Goal: Transaction & Acquisition: Purchase product/service

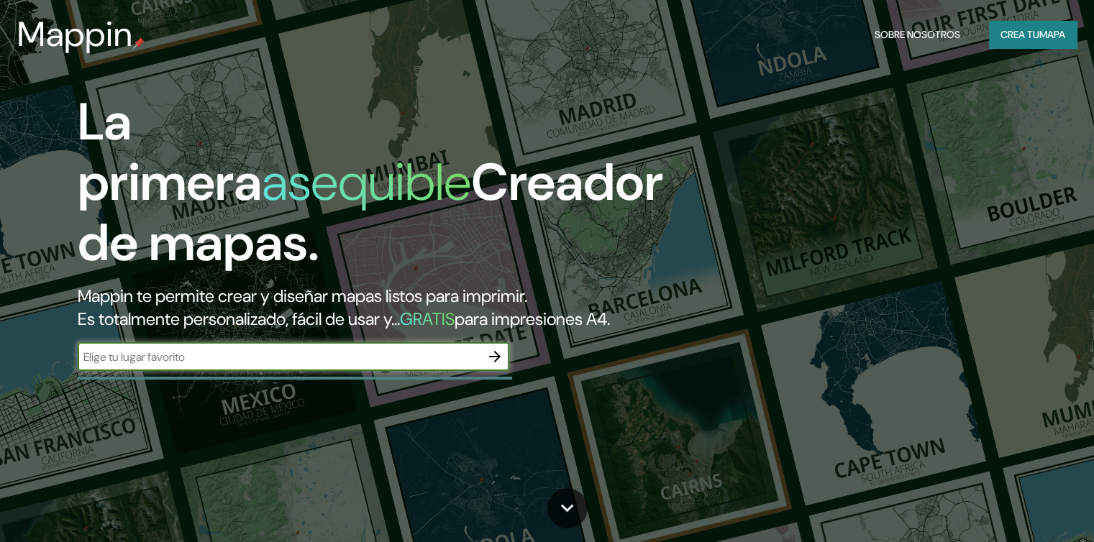
click at [495, 365] on icon "button" at bounding box center [494, 356] width 17 height 17
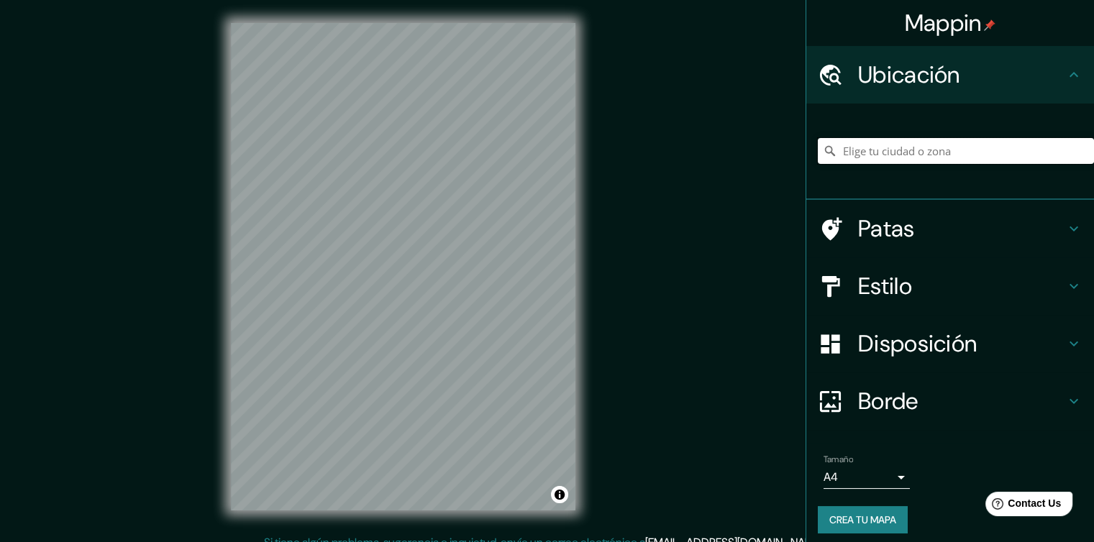
click at [873, 155] on input "Elige tu ciudad o zona" at bounding box center [956, 151] width 276 height 26
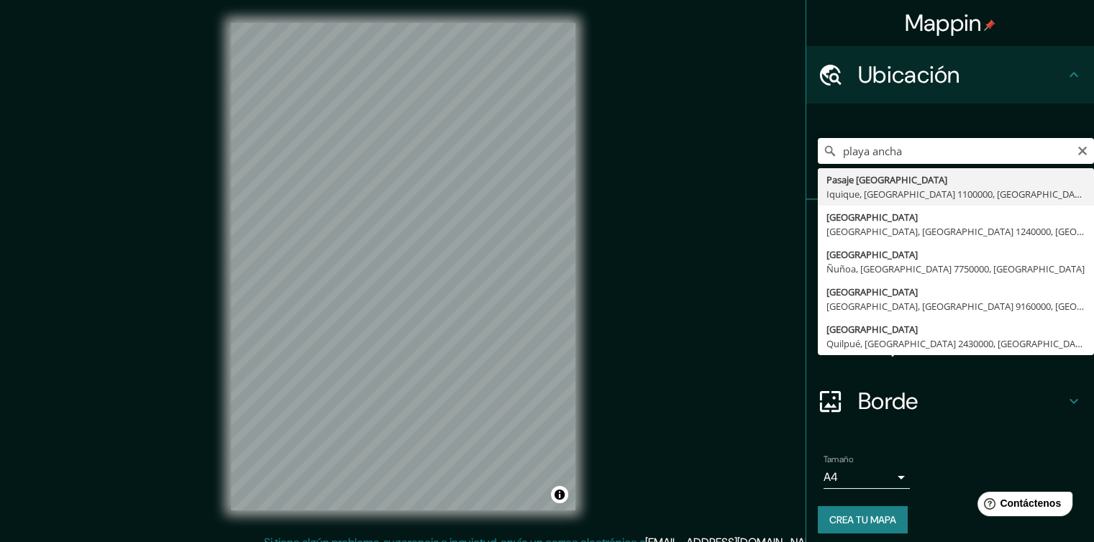
type input "[GEOGRAPHIC_DATA], [GEOGRAPHIC_DATA], [GEOGRAPHIC_DATA] 1100000, [GEOGRAPHIC_DA…"
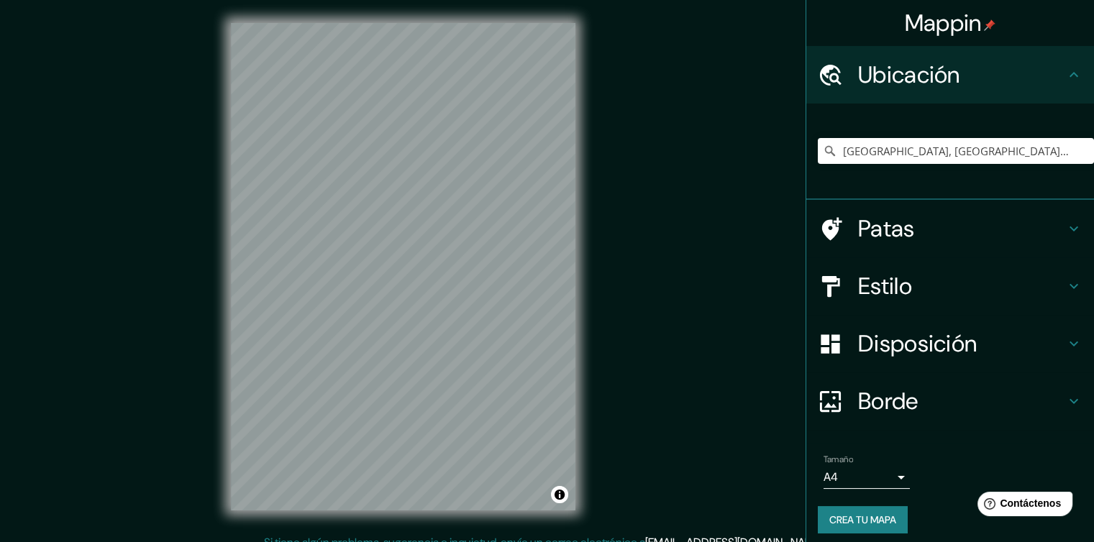
click at [206, 399] on div "Mappin Ubicación Pasaje [GEOGRAPHIC_DATA], [GEOGRAPHIC_DATA], [GEOGRAPHIC_DATA]…" at bounding box center [547, 279] width 1094 height 558
click at [924, 144] on input "[GEOGRAPHIC_DATA], [GEOGRAPHIC_DATA], [GEOGRAPHIC_DATA] 1100000, [GEOGRAPHIC_DA…" at bounding box center [956, 151] width 276 height 26
click at [1063, 147] on input "[GEOGRAPHIC_DATA], [GEOGRAPHIC_DATA], [GEOGRAPHIC_DATA] 1100000, [GEOGRAPHIC_DA…" at bounding box center [956, 151] width 276 height 26
click at [1078, 150] on icon "Claro" at bounding box center [1082, 151] width 9 height 9
click at [1071, 150] on input "Elige tu ciudad o zona" at bounding box center [956, 151] width 276 height 26
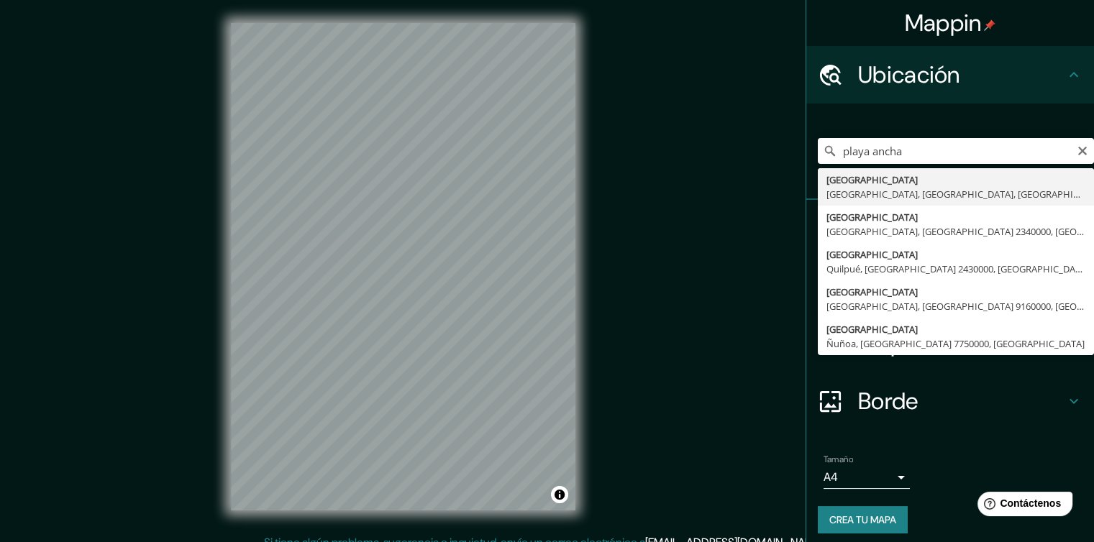
type input "[GEOGRAPHIC_DATA], [GEOGRAPHIC_DATA], [GEOGRAPHIC_DATA], [GEOGRAPHIC_DATA]"
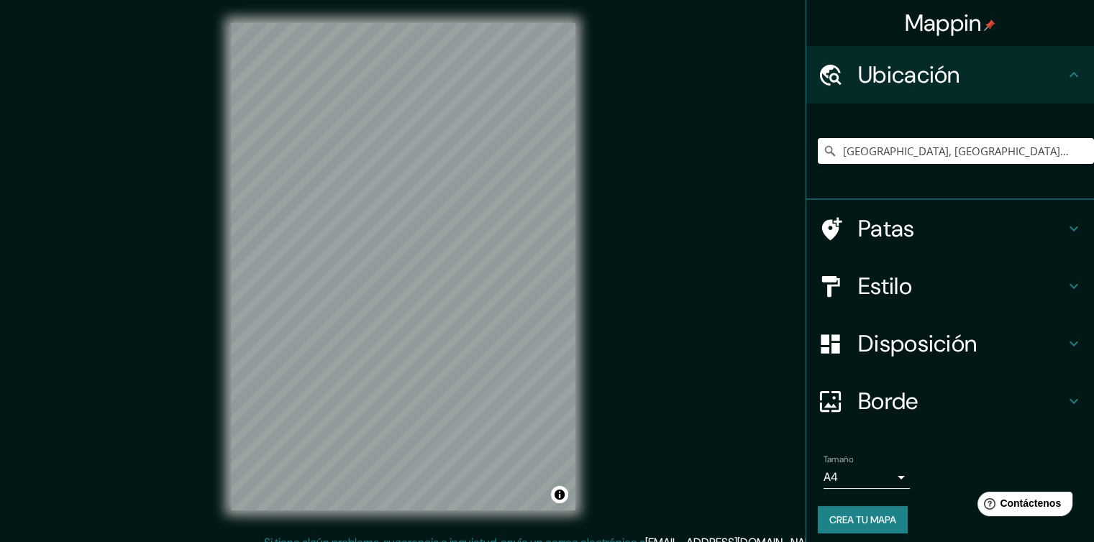
click at [927, 337] on font "Disposición" at bounding box center [917, 344] width 119 height 30
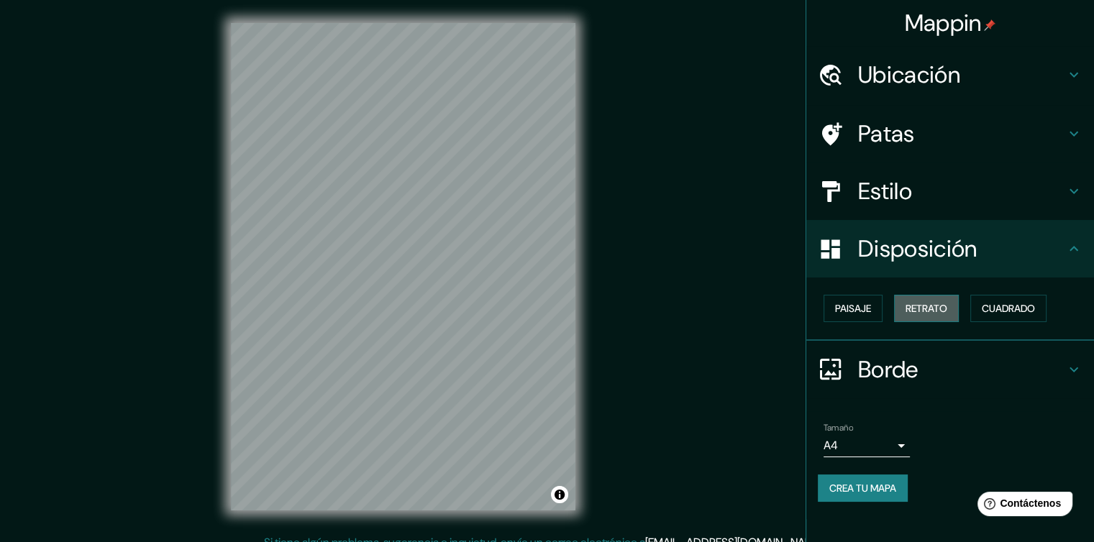
click at [931, 300] on font "Retrato" at bounding box center [927, 308] width 42 height 19
click at [848, 306] on font "Paisaje" at bounding box center [853, 308] width 36 height 13
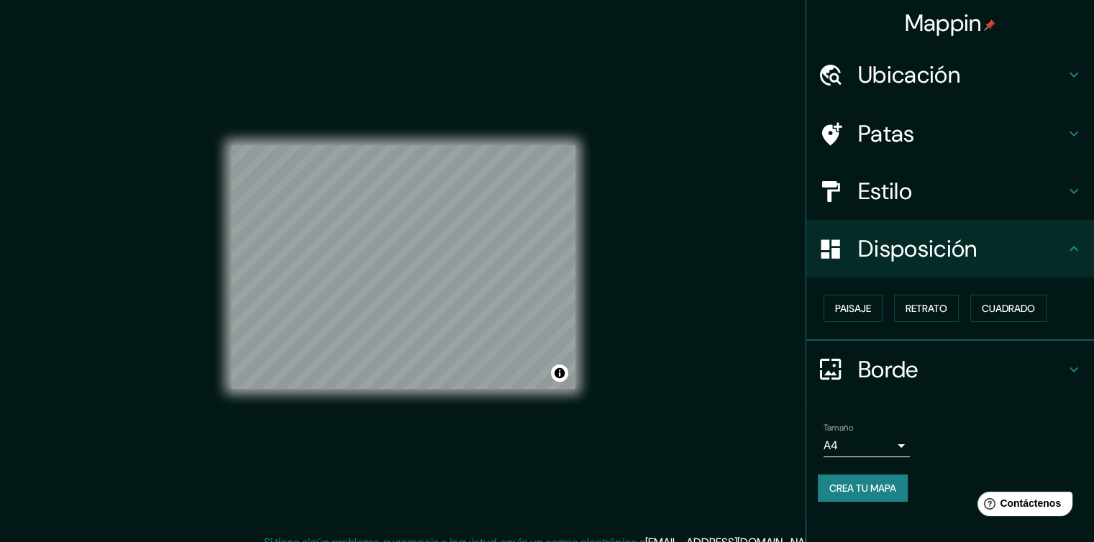
click at [941, 182] on h4 "Estilo" at bounding box center [961, 191] width 207 height 29
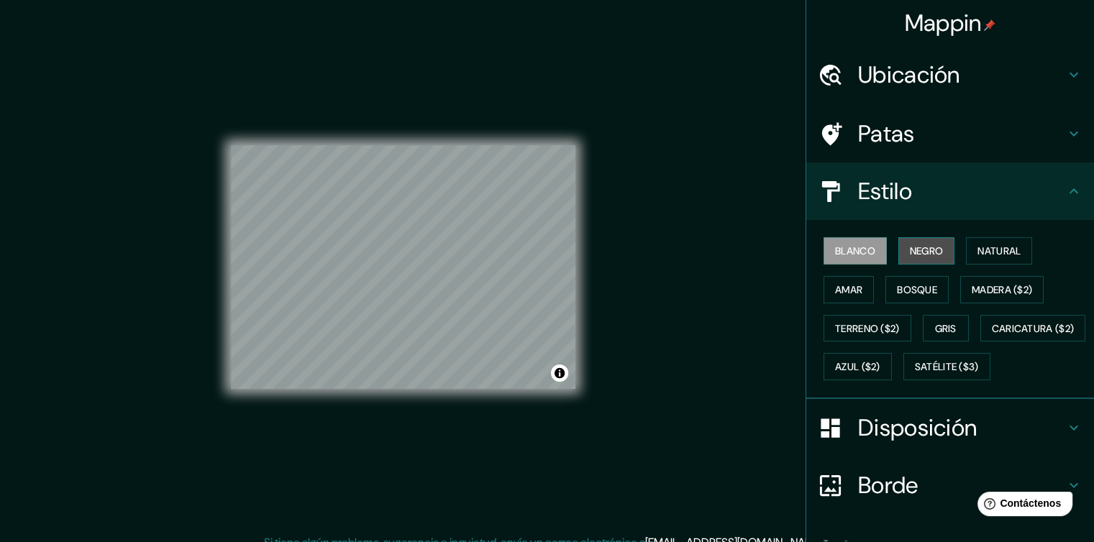
click at [913, 254] on font "Negro" at bounding box center [927, 251] width 34 height 13
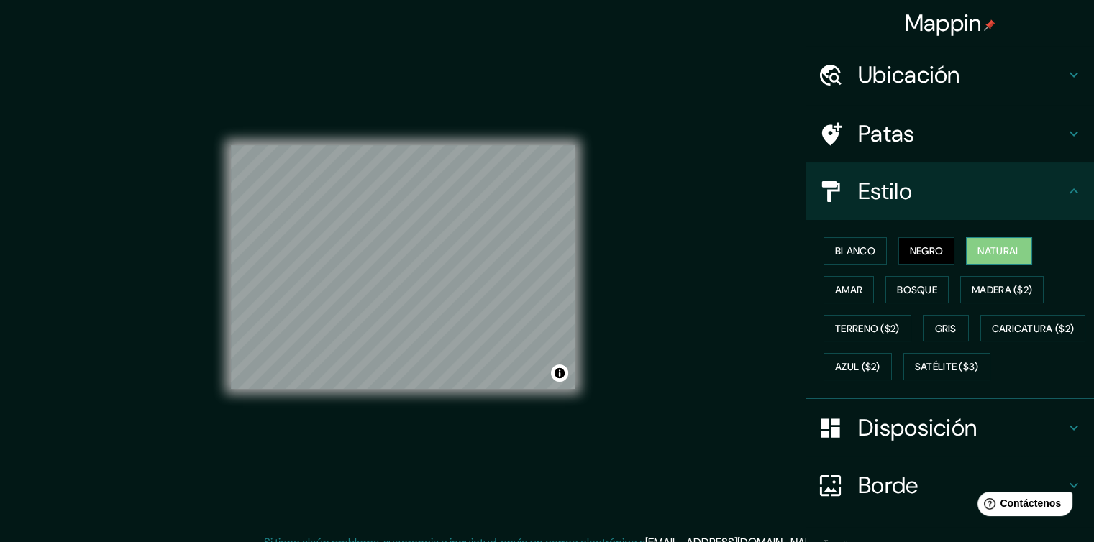
click at [999, 247] on font "Natural" at bounding box center [999, 251] width 43 height 13
click at [937, 319] on font "Gris" at bounding box center [946, 328] width 22 height 19
click at [946, 443] on font "Disposición" at bounding box center [917, 428] width 119 height 30
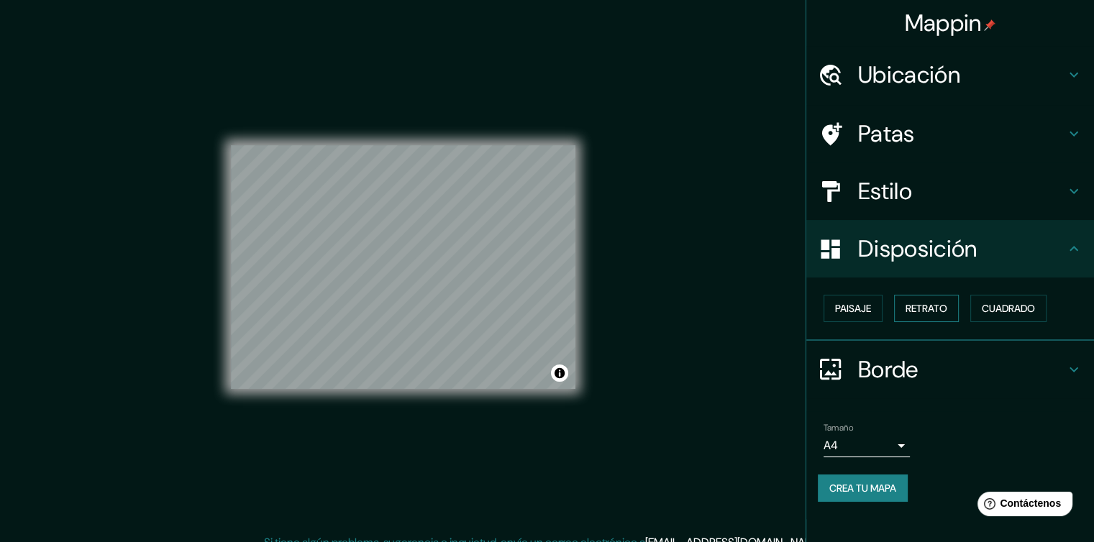
click at [931, 312] on font "Retrato" at bounding box center [927, 308] width 42 height 13
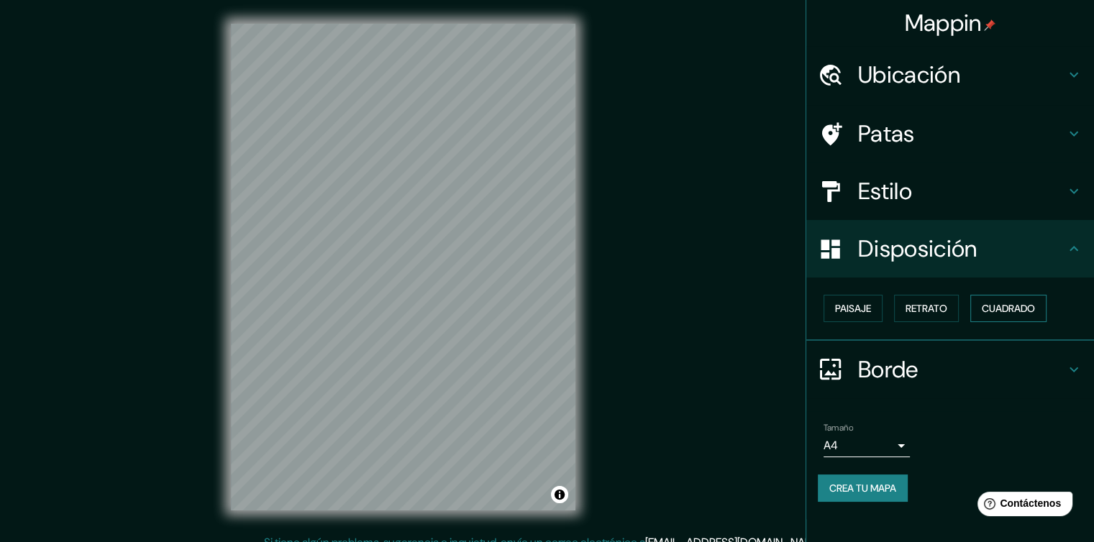
click at [1027, 303] on font "Cuadrado" at bounding box center [1008, 308] width 53 height 13
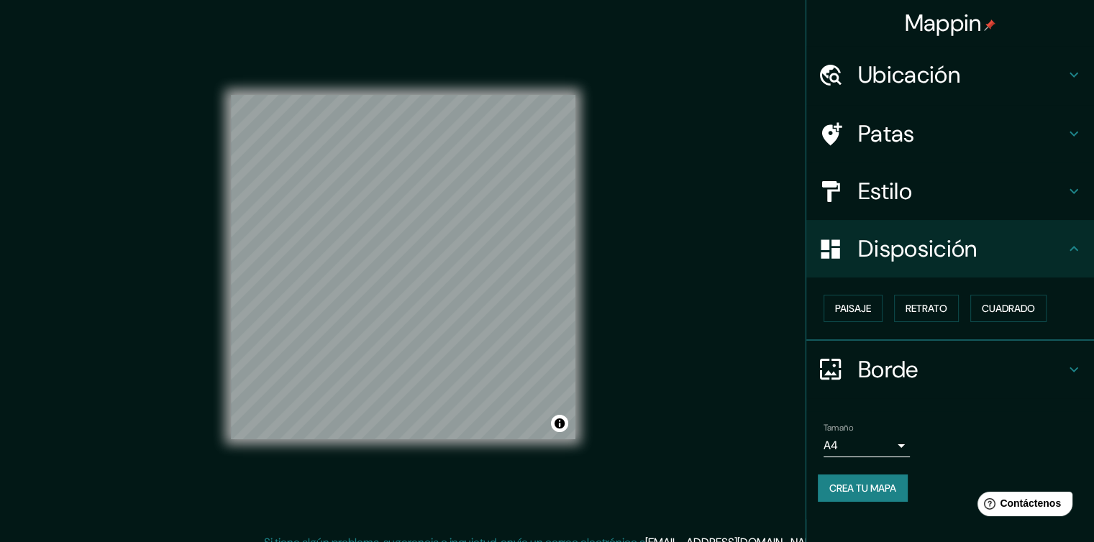
click at [889, 440] on body "Mappin Ubicación [GEOGRAPHIC_DATA], [GEOGRAPHIC_DATA], [GEOGRAPHIC_DATA], [GEOG…" at bounding box center [547, 271] width 1094 height 542
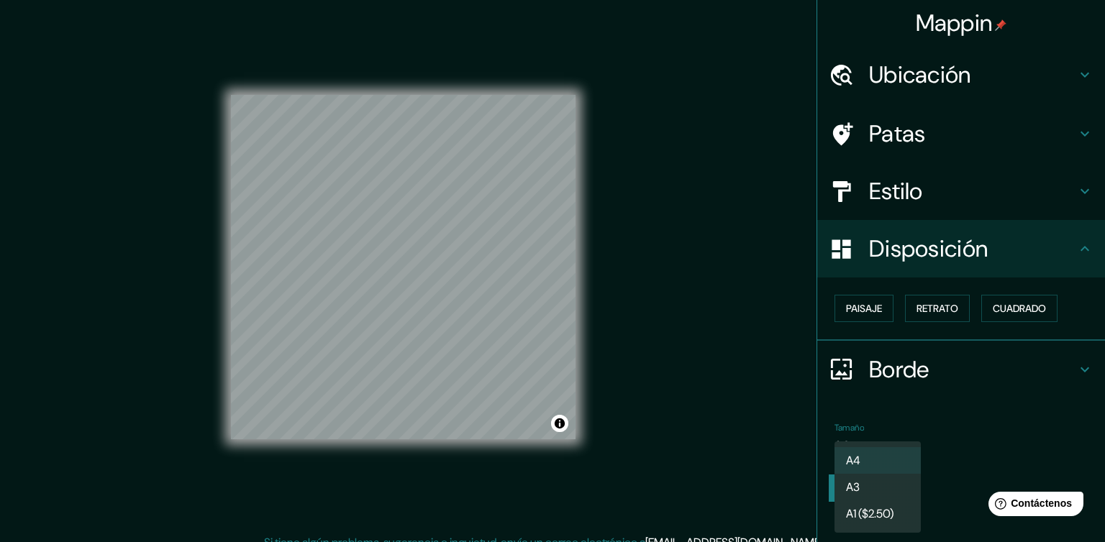
click at [879, 493] on li "A3" at bounding box center [878, 487] width 86 height 27
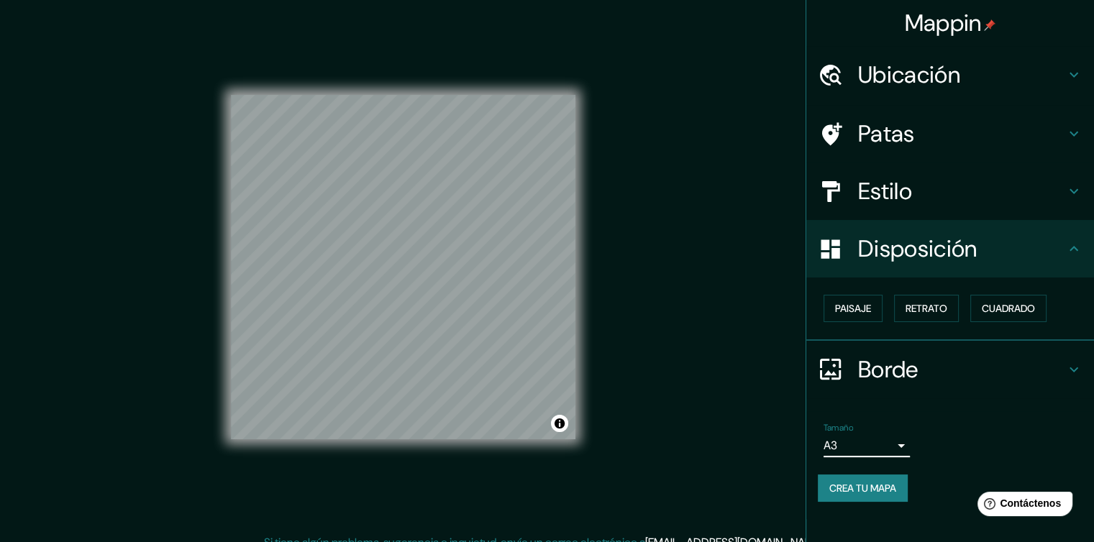
click at [859, 440] on body "Mappin Ubicación [GEOGRAPHIC_DATA], [GEOGRAPHIC_DATA], [GEOGRAPHIC_DATA], [GEOG…" at bounding box center [547, 271] width 1094 height 542
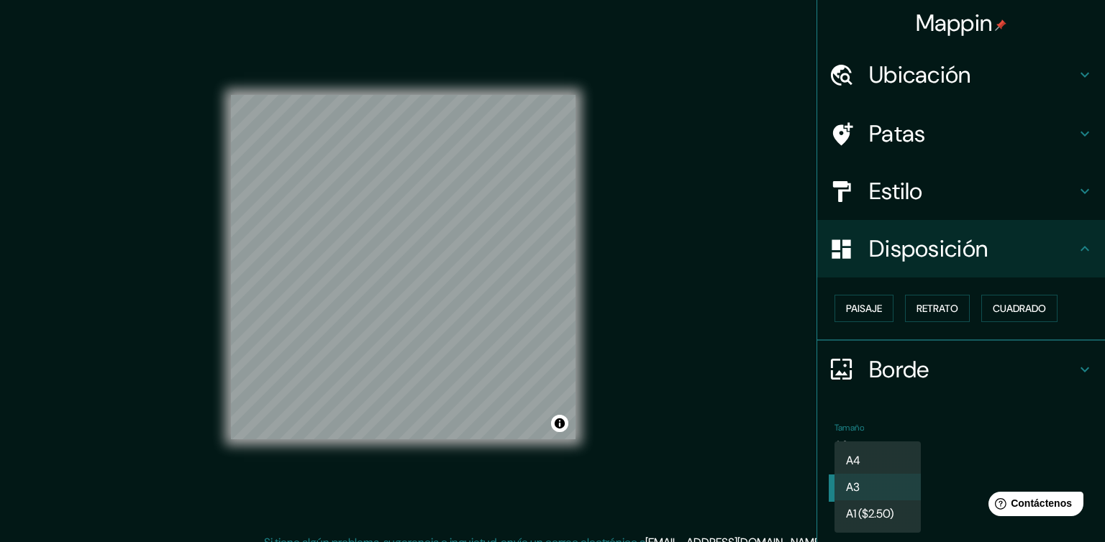
click at [874, 464] on li "A4" at bounding box center [878, 460] width 86 height 27
type input "single"
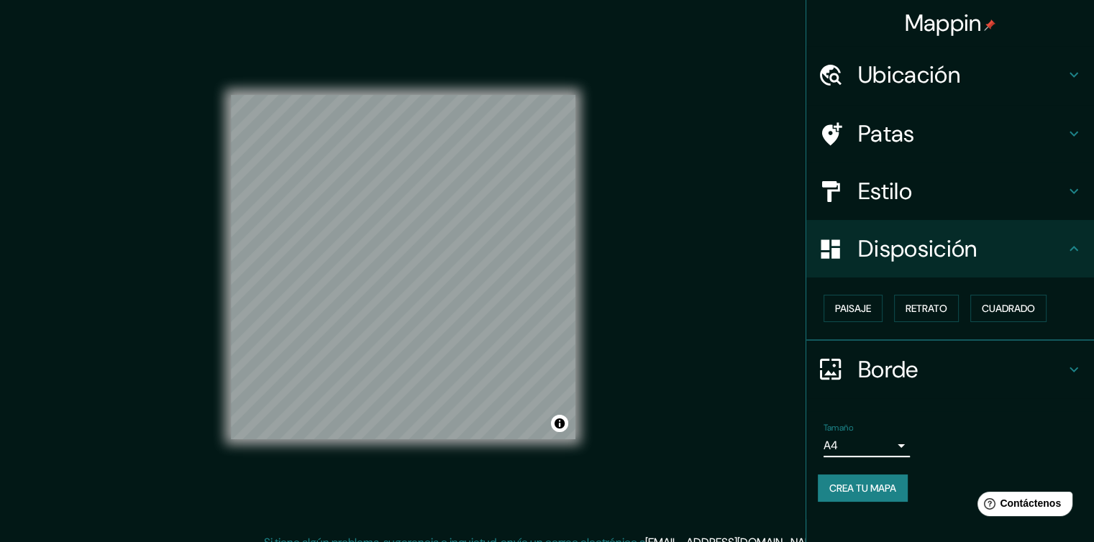
click at [917, 127] on h4 "Patas" at bounding box center [961, 133] width 207 height 29
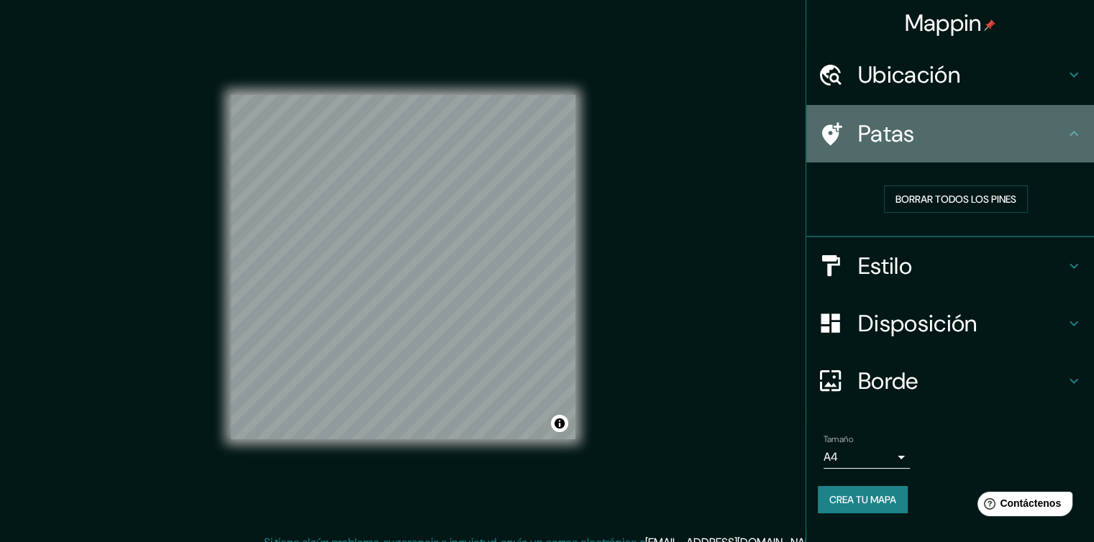
click at [969, 133] on h4 "Patas" at bounding box center [961, 133] width 207 height 29
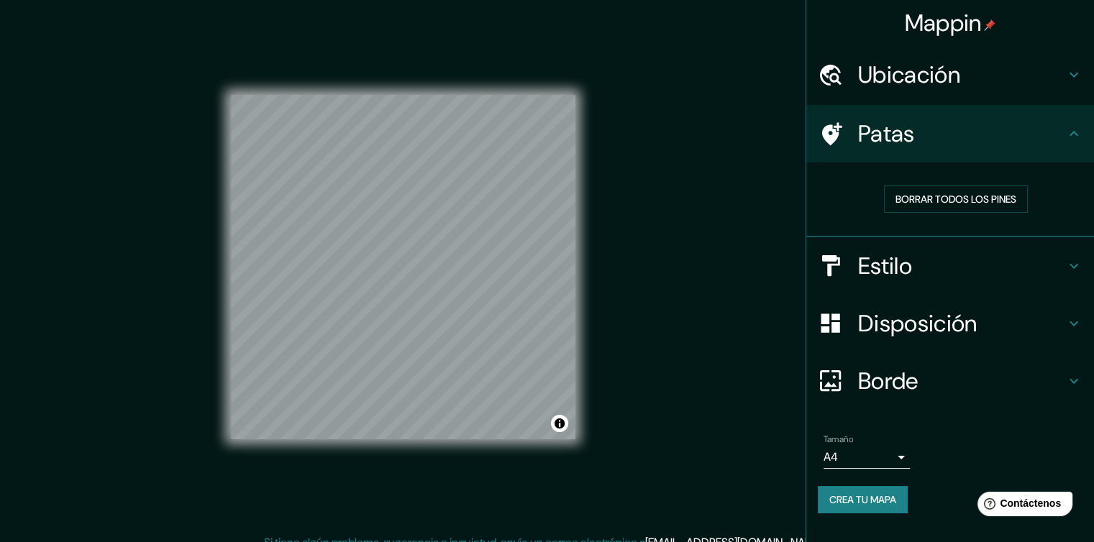
click at [993, 264] on h4 "Estilo" at bounding box center [961, 266] width 207 height 29
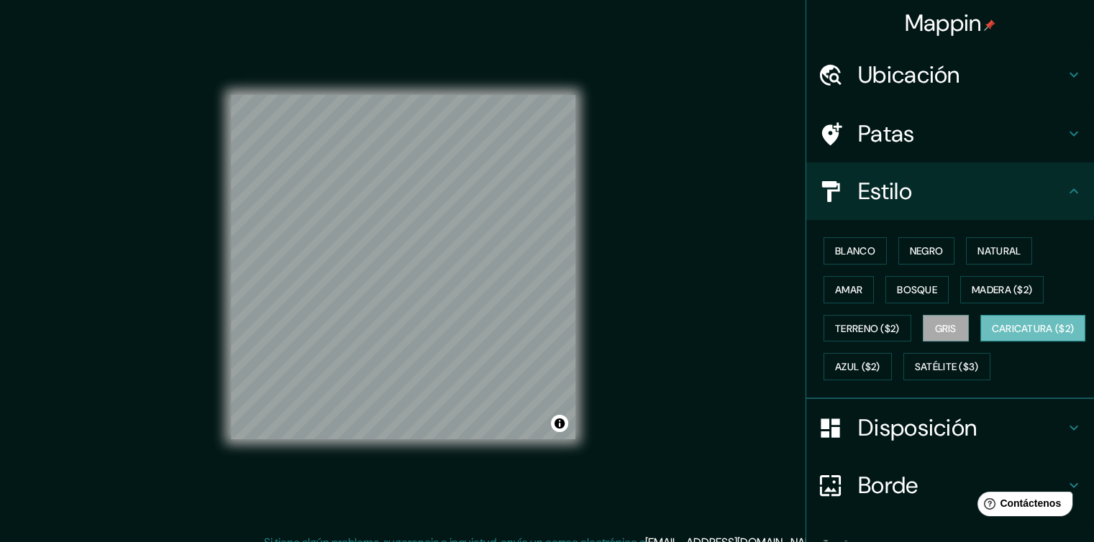
click at [992, 335] on font "Caricatura ($2)" at bounding box center [1033, 328] width 83 height 13
click at [856, 287] on button "Amar" at bounding box center [849, 289] width 50 height 27
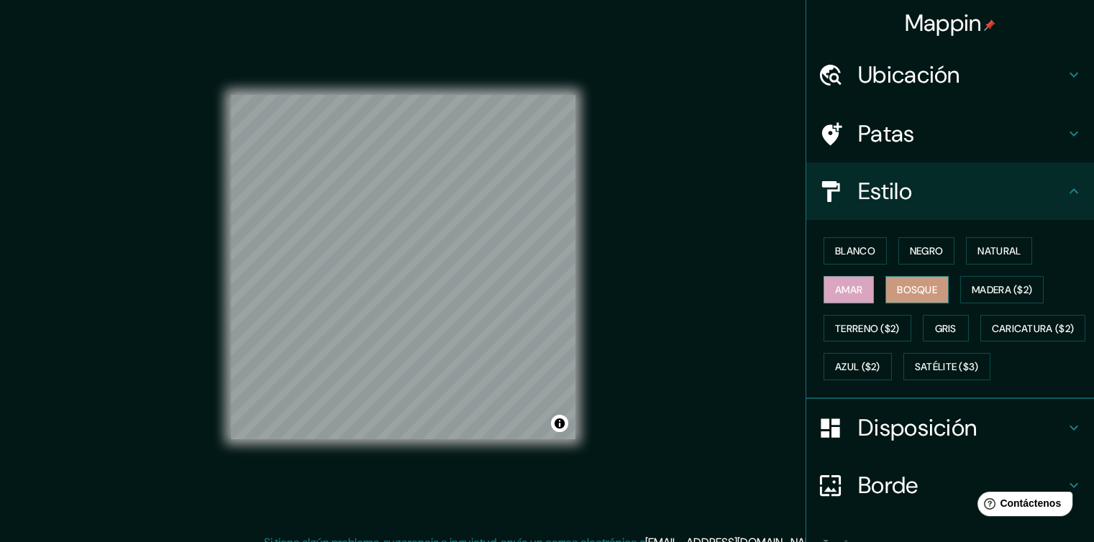
click at [897, 286] on font "Bosque" at bounding box center [917, 289] width 40 height 13
click at [840, 252] on font "Blanco" at bounding box center [855, 251] width 40 height 13
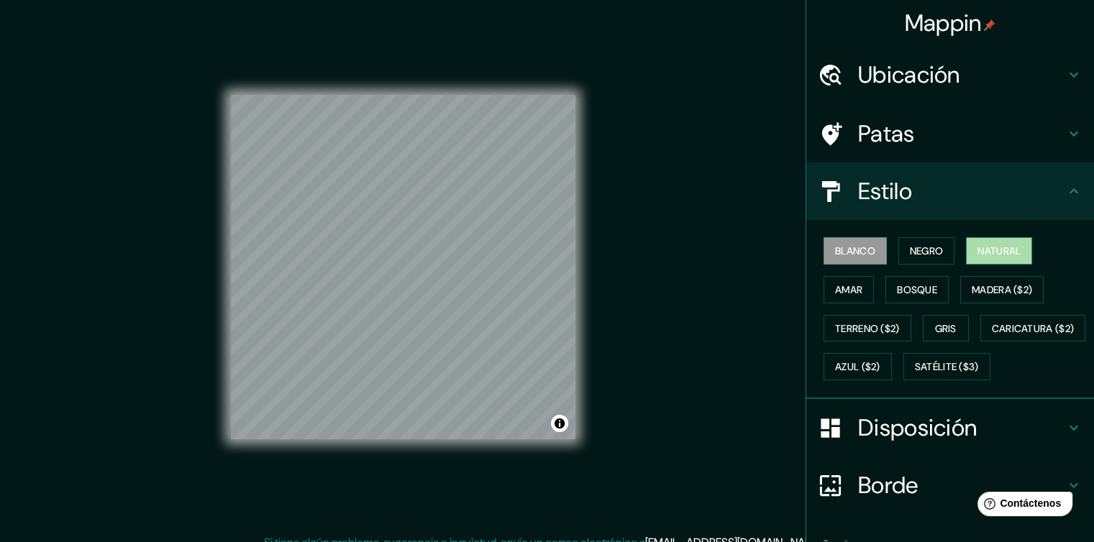
click at [986, 246] on font "Natural" at bounding box center [999, 251] width 43 height 13
click at [882, 443] on font "Disposición" at bounding box center [917, 428] width 119 height 30
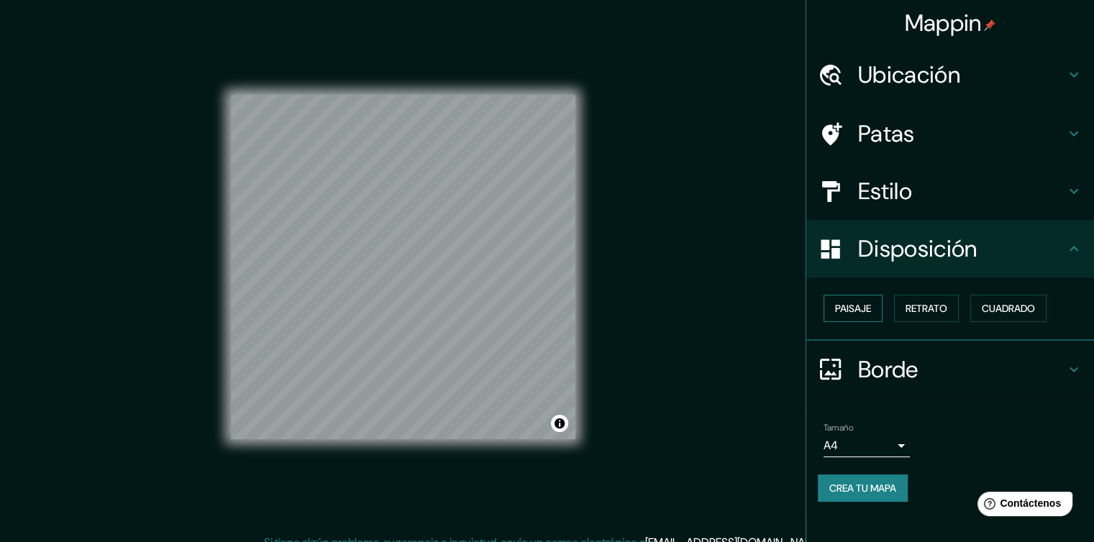
click at [846, 309] on font "Paisaje" at bounding box center [853, 308] width 36 height 13
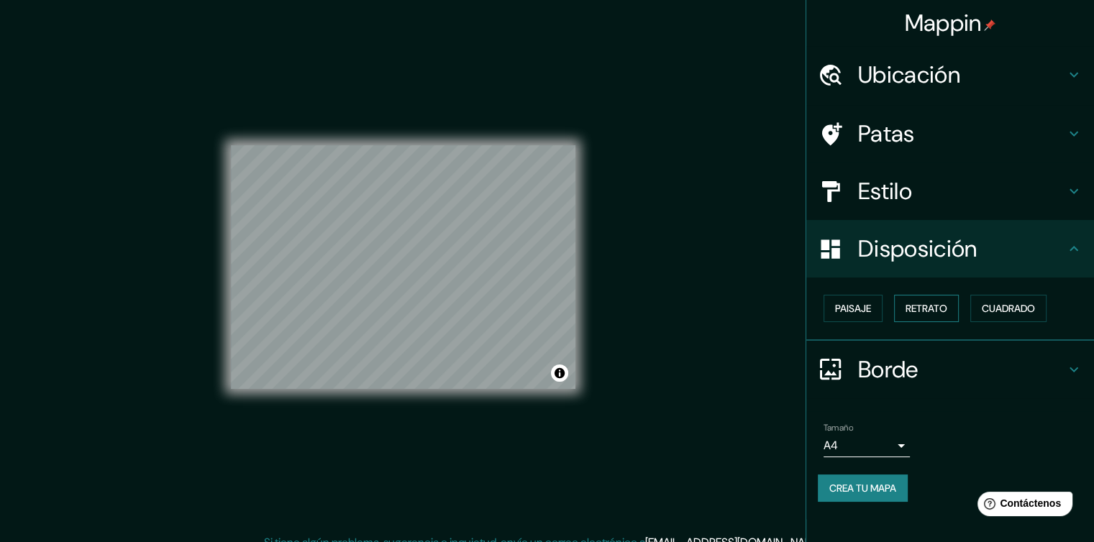
click at [918, 302] on font "Retrato" at bounding box center [927, 308] width 42 height 13
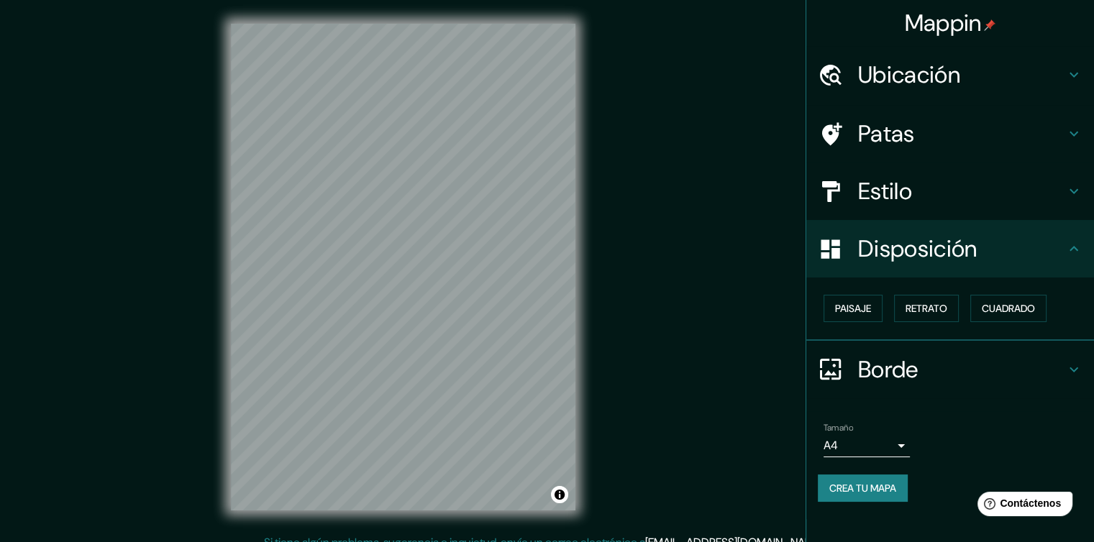
click at [914, 190] on h4 "Estilo" at bounding box center [961, 191] width 207 height 29
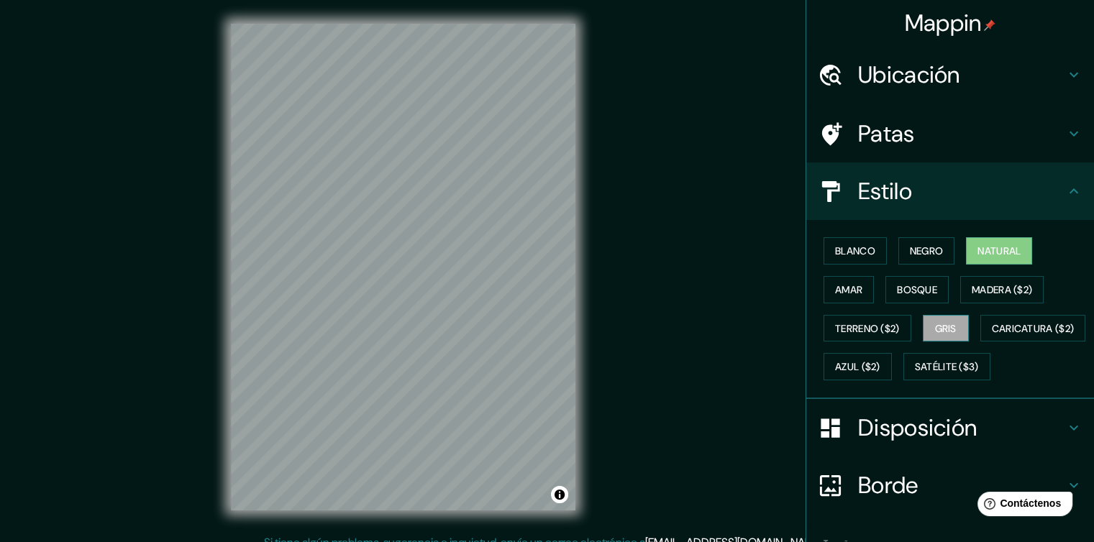
click at [930, 315] on button "Gris" at bounding box center [946, 328] width 46 height 27
click at [981, 246] on font "Natural" at bounding box center [999, 251] width 43 height 13
